Goal: Transaction & Acquisition: Purchase product/service

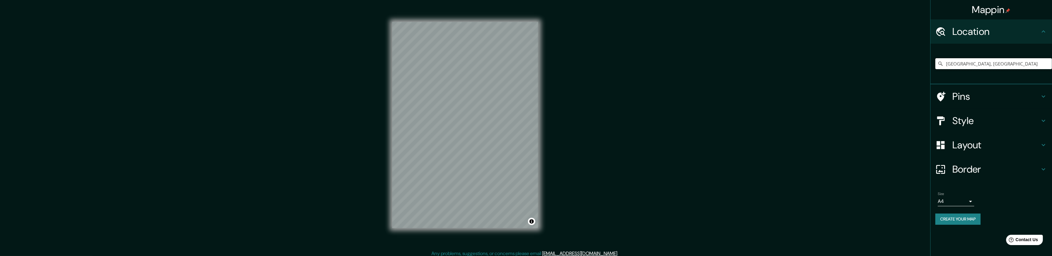
click at [467, 60] on input "[GEOGRAPHIC_DATA], [GEOGRAPHIC_DATA]" at bounding box center [993, 63] width 117 height 11
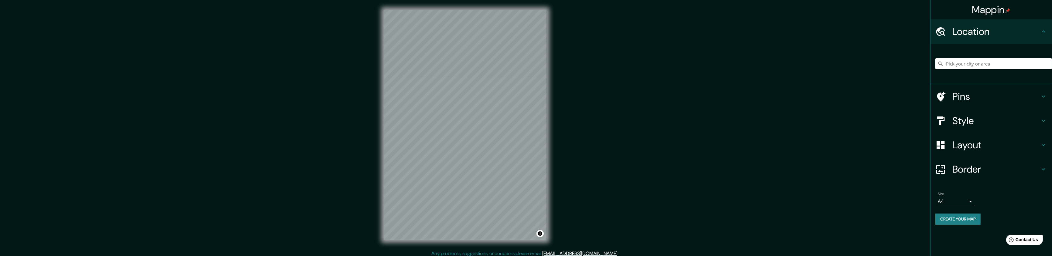
click at [981, 59] on input "Pick your city or area" at bounding box center [993, 63] width 117 height 11
type input "c"
click at [971, 67] on input "Elige tu ciudad o zona" at bounding box center [993, 63] width 117 height 11
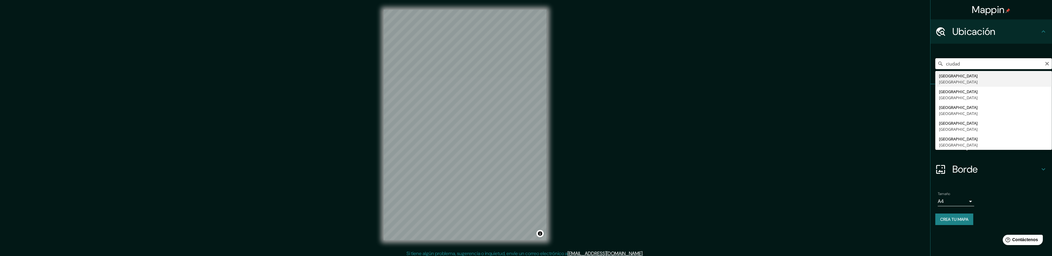
type input "[GEOGRAPHIC_DATA], [GEOGRAPHIC_DATA]"
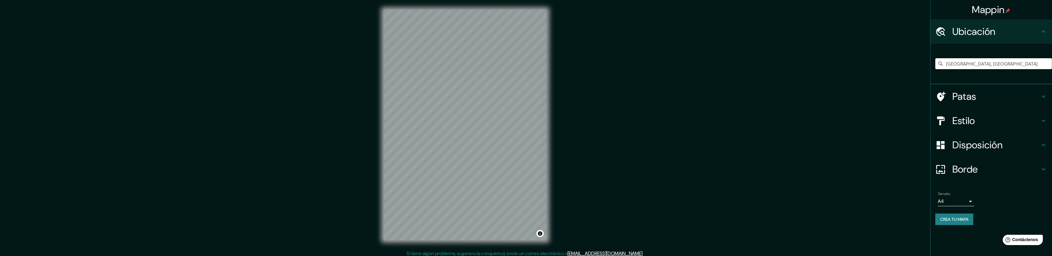
click at [875, 90] on div "Mappin Ubicación Ciudad de México, México Patas Estilo Disposición Borde Elige …" at bounding box center [526, 130] width 1052 height 260
click at [1002, 121] on h4 "Estilo" at bounding box center [995, 121] width 87 height 12
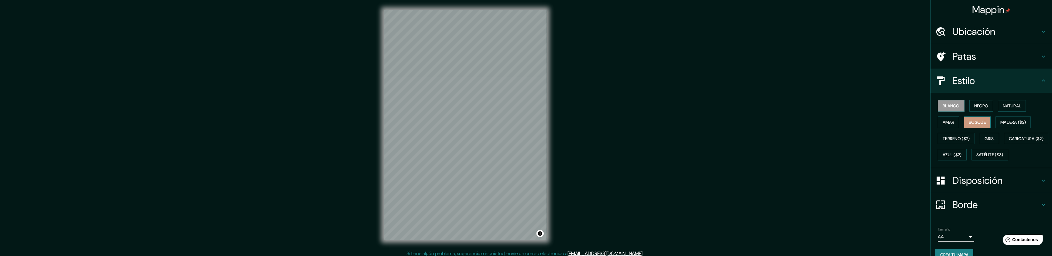
click at [982, 121] on font "Bosque" at bounding box center [976, 122] width 17 height 5
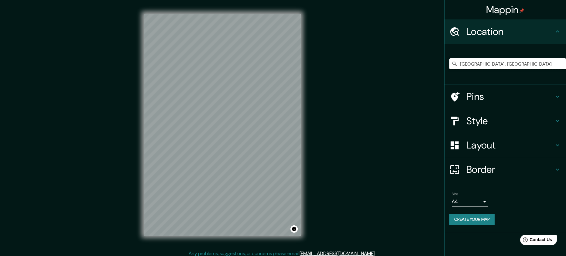
click at [505, 60] on input "[GEOGRAPHIC_DATA], [GEOGRAPHIC_DATA]" at bounding box center [507, 63] width 117 height 11
click at [524, 61] on input "[GEOGRAPHIC_DATA], [GEOGRAPHIC_DATA]" at bounding box center [507, 63] width 117 height 11
drag, startPoint x: 534, startPoint y: 64, endPoint x: 531, endPoint y: 67, distance: 4.1
click at [531, 67] on input "[GEOGRAPHIC_DATA], [GEOGRAPHIC_DATA]" at bounding box center [507, 63] width 117 height 11
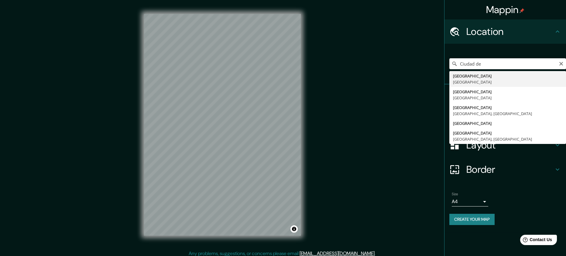
type input "[GEOGRAPHIC_DATA], [GEOGRAPHIC_DATA]"
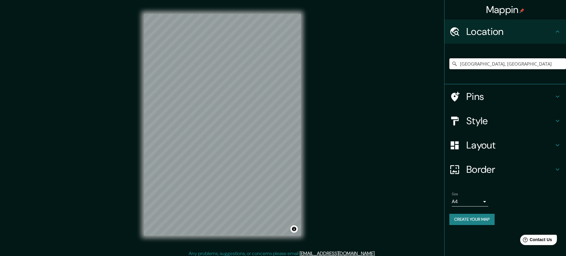
click at [413, 177] on div "Mappin Location [GEOGRAPHIC_DATA], [GEOGRAPHIC_DATA] Pins Style Layout Border C…" at bounding box center [283, 130] width 566 height 260
click at [495, 144] on h4 "Layout" at bounding box center [509, 145] width 87 height 12
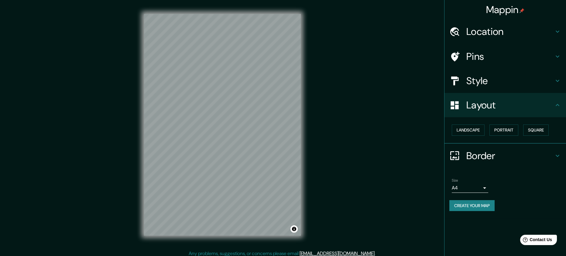
click at [500, 78] on h4 "Style" at bounding box center [509, 81] width 87 height 12
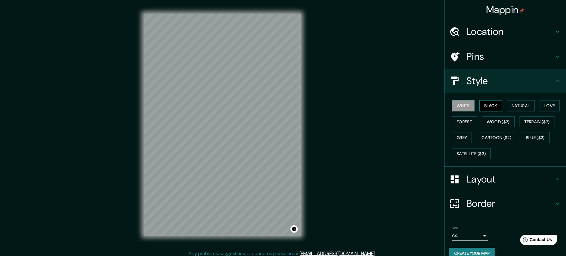
click at [487, 105] on button "Black" at bounding box center [490, 105] width 23 height 11
click at [514, 105] on button "Natural" at bounding box center [521, 105] width 28 height 11
click at [545, 102] on button "Love" at bounding box center [549, 105] width 20 height 11
click at [465, 122] on button "Forest" at bounding box center [464, 121] width 25 height 11
click at [464, 108] on button "White" at bounding box center [463, 105] width 23 height 11
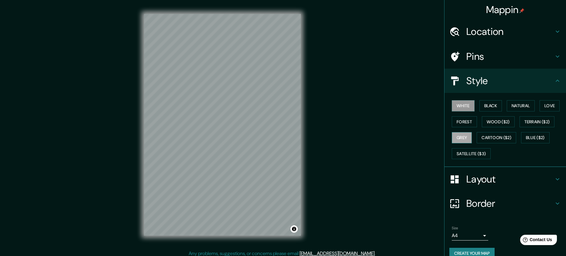
click at [461, 136] on button "Grey" at bounding box center [462, 137] width 20 height 11
click at [497, 138] on button "Cartoon ($2)" at bounding box center [495, 137] width 39 height 11
click at [454, 106] on button "White" at bounding box center [463, 105] width 23 height 11
click at [466, 119] on button "Forest" at bounding box center [464, 121] width 25 height 11
click at [465, 104] on button "White" at bounding box center [463, 105] width 23 height 11
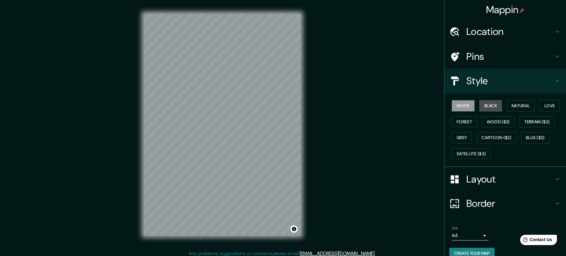
click at [485, 107] on button "Black" at bounding box center [490, 105] width 23 height 11
click at [521, 106] on button "Natural" at bounding box center [521, 105] width 28 height 11
